Goal: Transaction & Acquisition: Purchase product/service

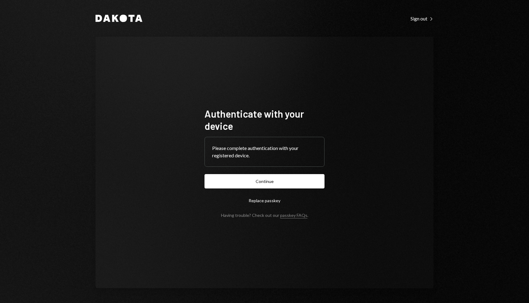
click at [250, 192] on form "Authenticate with your device Please complete authentication with your register…" at bounding box center [264, 163] width 120 height 110
click at [295, 177] on button "Continue" at bounding box center [264, 181] width 120 height 14
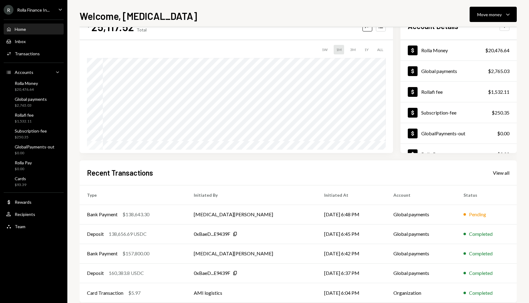
scroll to position [28, 0]
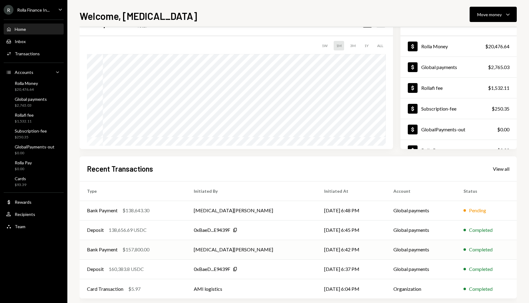
click at [154, 248] on div "Bank Payment $157,800.00" at bounding box center [133, 249] width 92 height 7
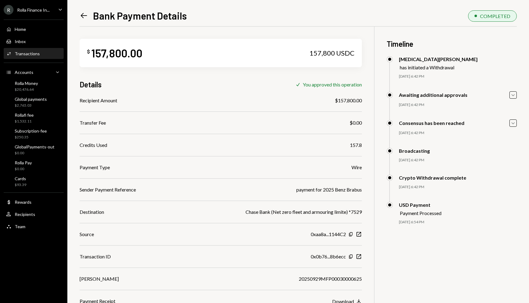
click at [84, 14] on icon "Left Arrow" at bounding box center [84, 15] width 9 height 9
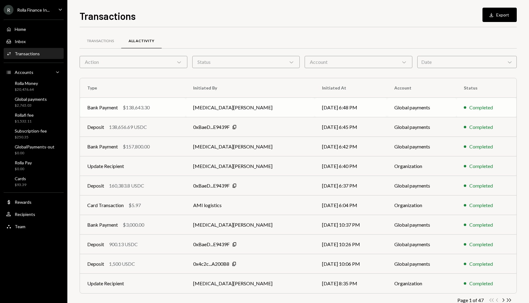
click at [130, 106] on div "$138,643.30" at bounding box center [136, 107] width 27 height 7
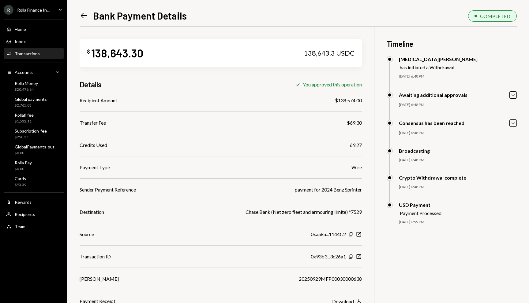
click at [83, 17] on icon "Left Arrow" at bounding box center [84, 15] width 9 height 9
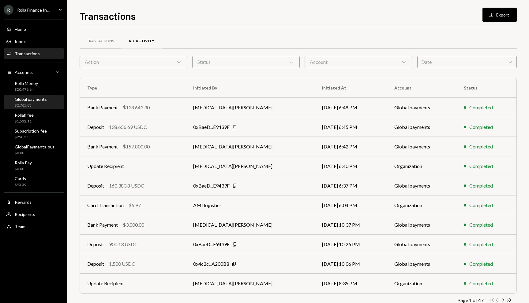
click at [23, 106] on div "$2,765.03" at bounding box center [31, 105] width 32 height 5
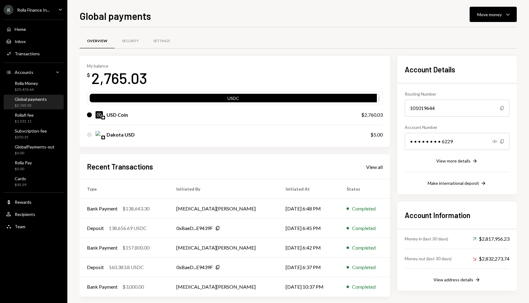
click at [492, 4] on div "Global payments Move money Caret Down Overview Security Settings My balance $ 2…" at bounding box center [297, 151] width 461 height 303
click at [487, 9] on button "Move money Caret Down" at bounding box center [492, 14] width 47 height 15
click at [472, 34] on div "Send" at bounding box center [488, 33] width 45 height 6
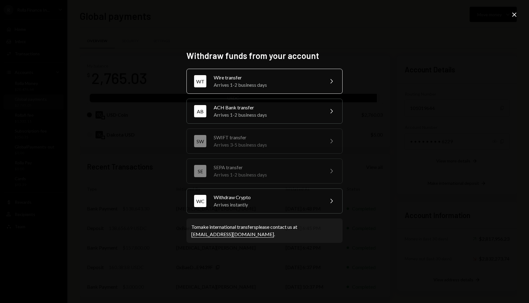
click at [228, 78] on div "Wire transfer" at bounding box center [267, 77] width 106 height 7
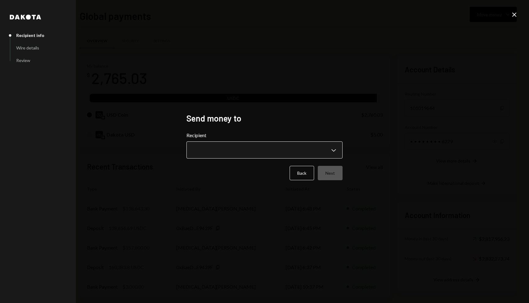
click at [225, 147] on body "R Rolla Finance In... Caret Down Home Home Inbox Inbox Activities Transactions …" at bounding box center [264, 151] width 529 height 303
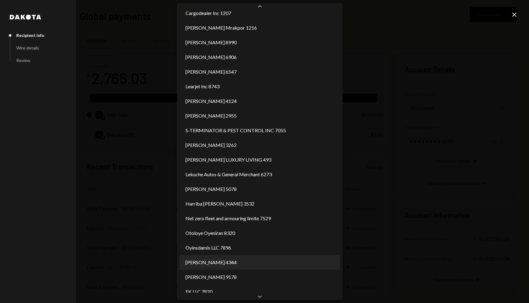
scroll to position [110, 0]
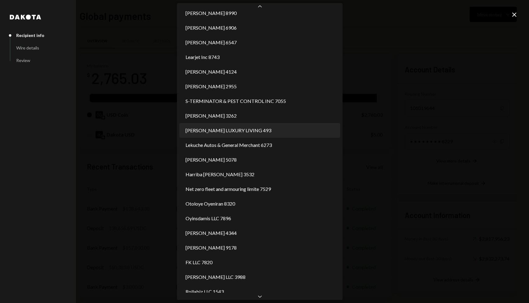
select select "**********"
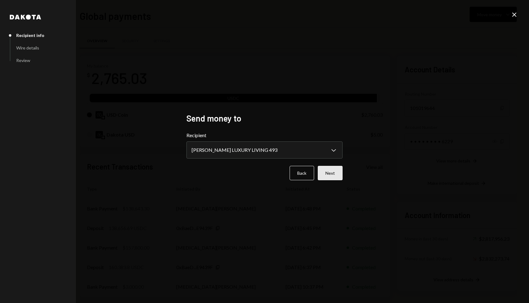
click at [334, 171] on button "Next" at bounding box center [330, 173] width 25 height 14
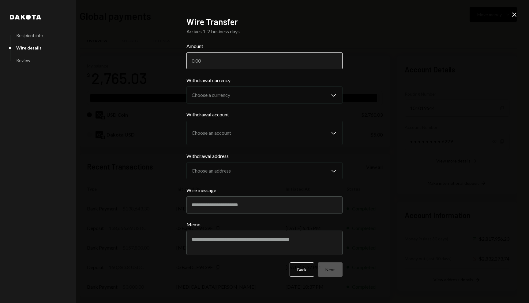
click at [203, 61] on input "Amount" at bounding box center [264, 60] width 156 height 17
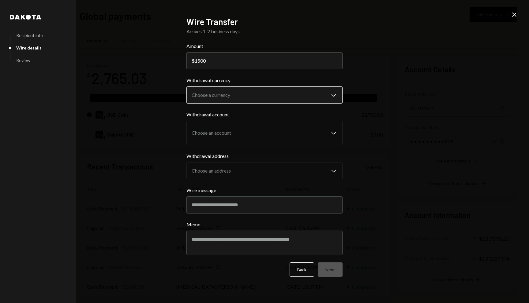
type input "1500"
click at [212, 98] on body "R Rolla Finance In... Caret Down Home Home Inbox Inbox Activities Transactions …" at bounding box center [264, 151] width 529 height 303
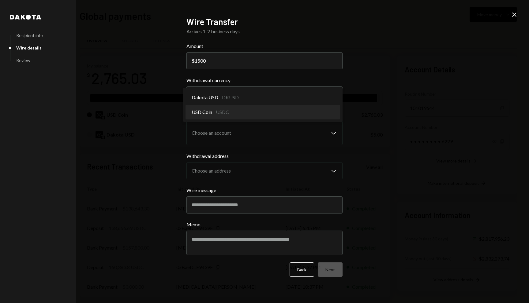
select select "****"
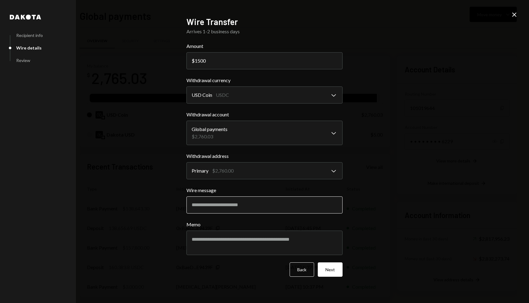
click at [252, 197] on input "Wire message" at bounding box center [264, 205] width 156 height 17
select select "****"
type input "**********"
click at [333, 270] on button "Next" at bounding box center [330, 270] width 25 height 14
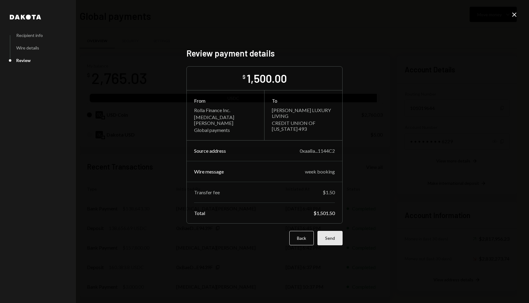
click at [332, 240] on button "Send" at bounding box center [329, 238] width 25 height 14
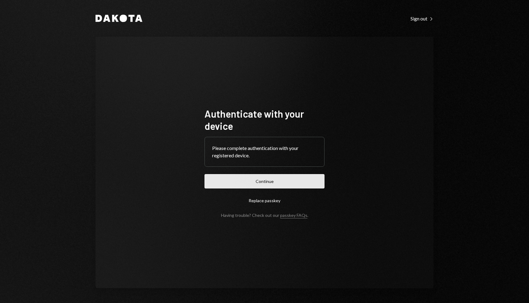
click at [267, 176] on button "Continue" at bounding box center [264, 181] width 120 height 14
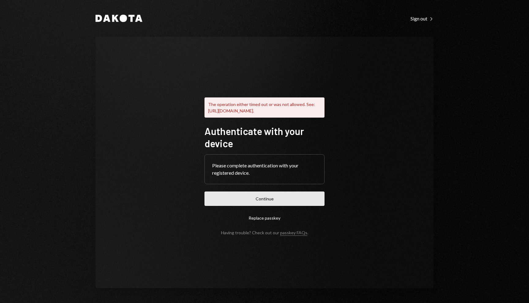
click at [263, 205] on button "Continue" at bounding box center [264, 199] width 120 height 14
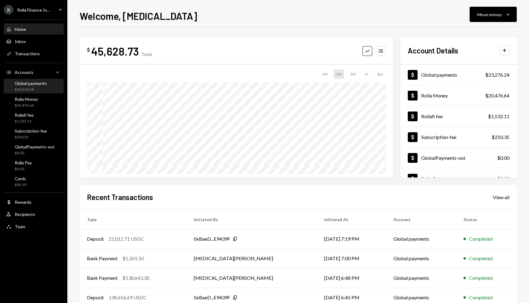
click at [17, 93] on div "Global payments $23,276.24" at bounding box center [33, 87] width 55 height 14
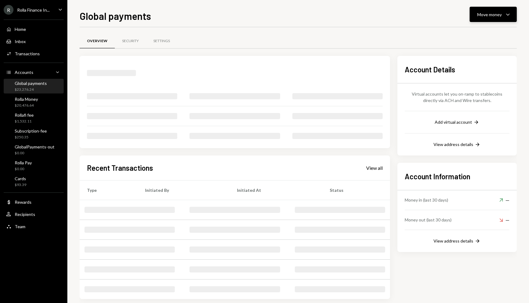
click at [489, 10] on button "Move money Caret Down" at bounding box center [492, 14] width 47 height 15
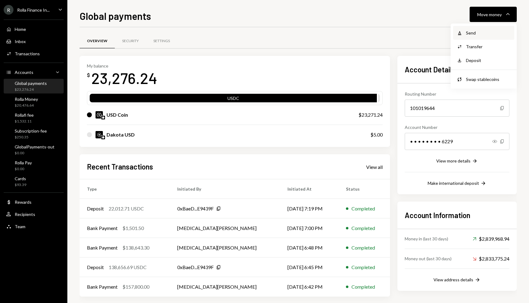
click at [469, 36] on div "Send" at bounding box center [488, 33] width 45 height 6
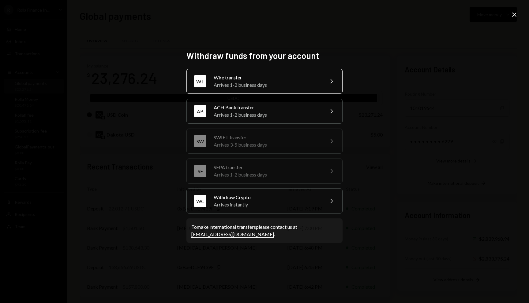
click at [236, 80] on div "Wire transfer" at bounding box center [267, 77] width 106 height 7
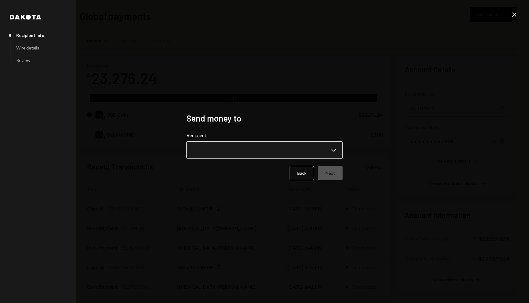
click at [200, 154] on body "R Rolla Finance In... Caret Down Home Home Inbox Inbox Activities Transactions …" at bounding box center [264, 151] width 529 height 303
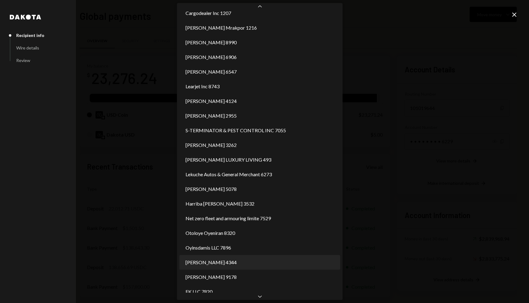
scroll to position [110, 0]
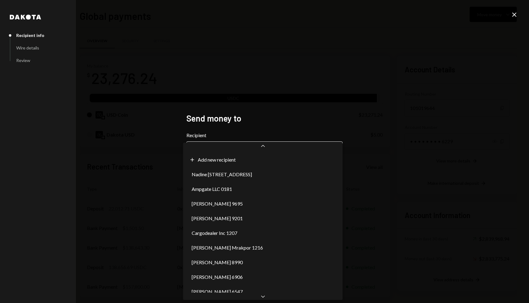
click at [274, 156] on body "R Rolla Finance In... Caret Down Home Home Inbox Inbox Activities Transactions …" at bounding box center [264, 151] width 529 height 303
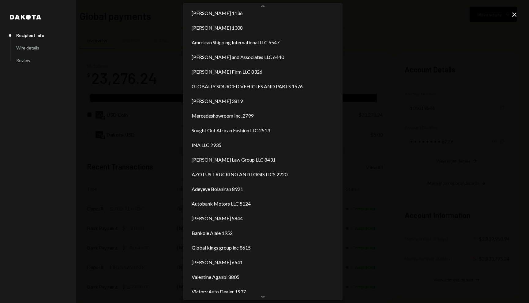
scroll to position [581, 0]
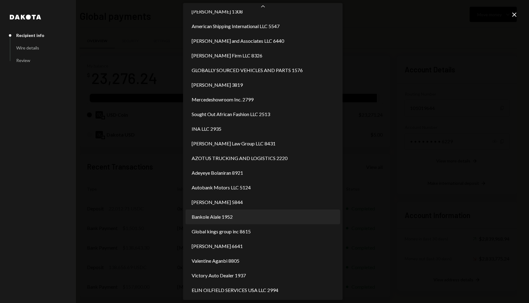
select select "**********"
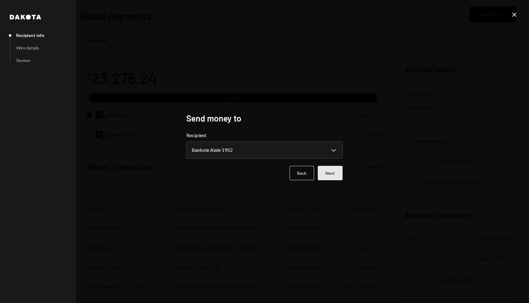
click at [341, 172] on button "Next" at bounding box center [330, 173] width 25 height 14
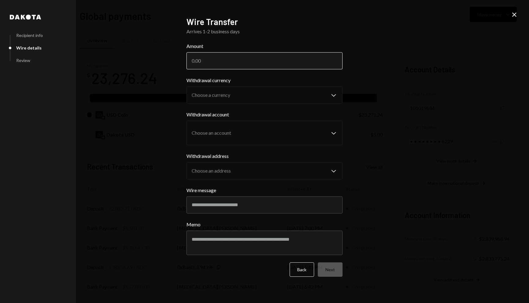
click at [231, 65] on input "Amount" at bounding box center [264, 60] width 156 height 17
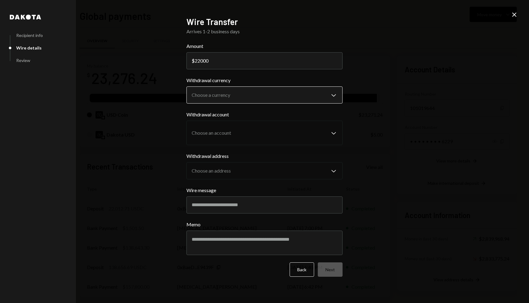
type input "22000"
click at [236, 95] on body "R Rolla Finance In... Caret Down Home Home Inbox Inbox Activities Transactions …" at bounding box center [264, 151] width 529 height 303
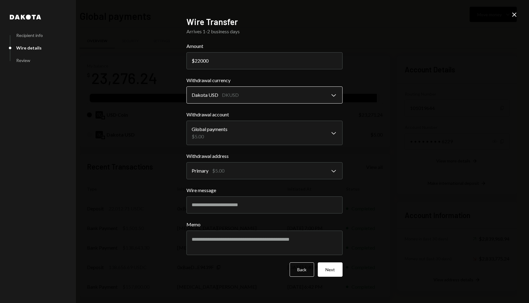
click at [230, 98] on body "R Rolla Finance In... Caret Down Home Home Inbox Inbox Activities Transactions …" at bounding box center [264, 151] width 529 height 303
select select "****"
click at [227, 198] on input "Wire message" at bounding box center [264, 205] width 156 height 17
type input "**********"
click at [338, 273] on button "Next" at bounding box center [330, 270] width 25 height 14
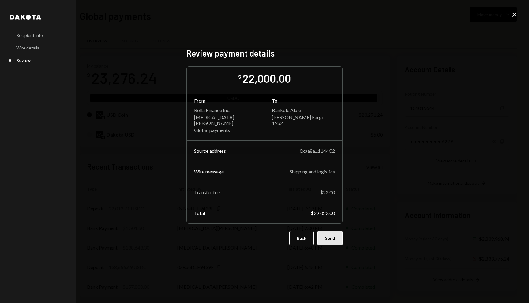
click at [331, 242] on button "Send" at bounding box center [329, 238] width 25 height 14
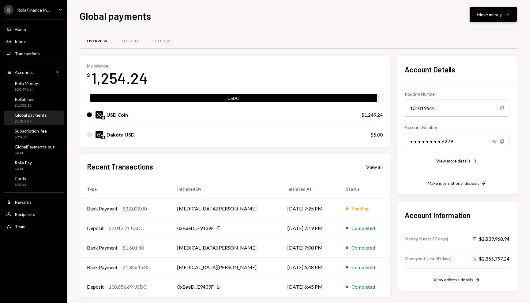
click at [491, 9] on button "Move money Caret Down" at bounding box center [492, 14] width 47 height 15
click at [359, 53] on div "Overview Security Settings" at bounding box center [298, 44] width 437 height 23
click at [231, 246] on td "Tobi Oduah" at bounding box center [225, 248] width 110 height 20
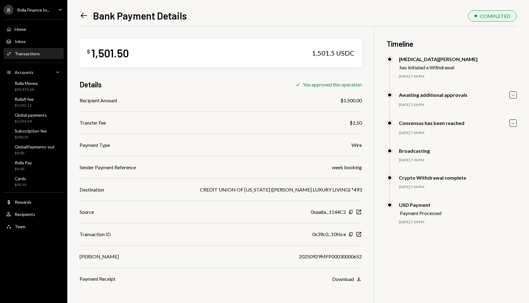
click at [349, 283] on div "$ 1,501.50 1,501.5 USDC Details Check You approved this operation Recipient Amo…" at bounding box center [298, 178] width 437 height 303
click at [346, 280] on div "Download" at bounding box center [343, 280] width 22 height 6
